Goal: Navigation & Orientation: Find specific page/section

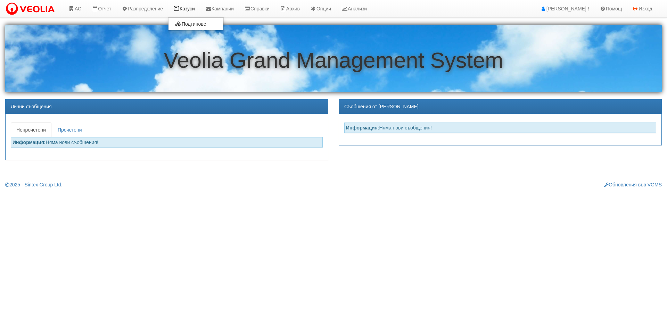
click at [194, 10] on link "Казуси" at bounding box center [184, 8] width 32 height 17
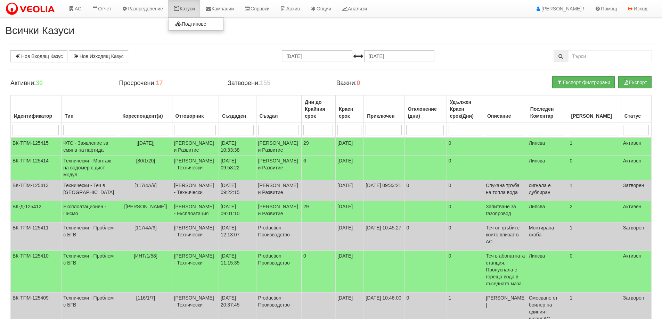
click at [198, 11] on link "Казуси" at bounding box center [184, 8] width 32 height 17
